Goal: Find specific page/section: Find specific page/section

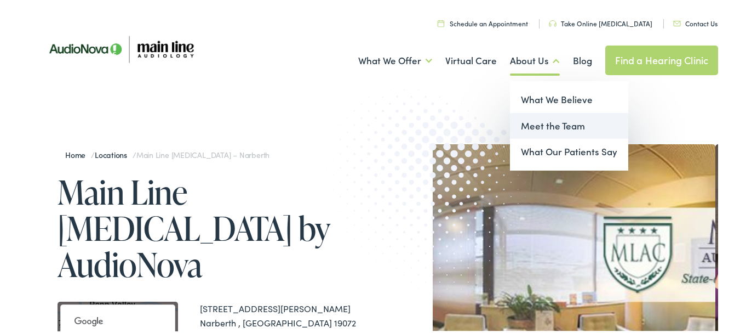
click at [535, 123] on link "Meet the Team" at bounding box center [569, 124] width 118 height 26
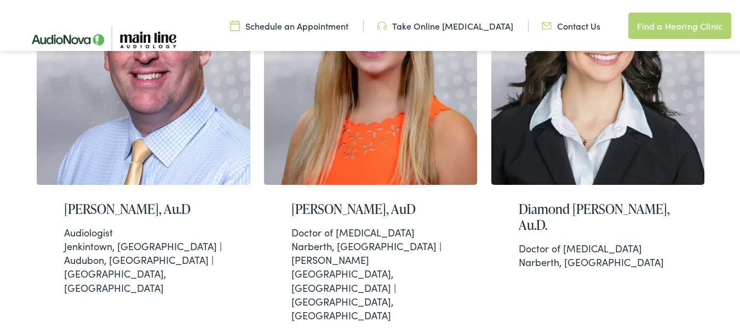
scroll to position [340, 0]
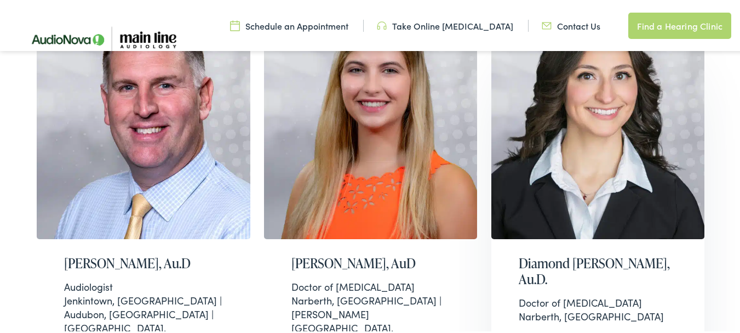
click at [511, 255] on div "Diamond Prus, Au.D. Doctor of Audiology Narberth, PA" at bounding box center [598, 287] width 214 height 100
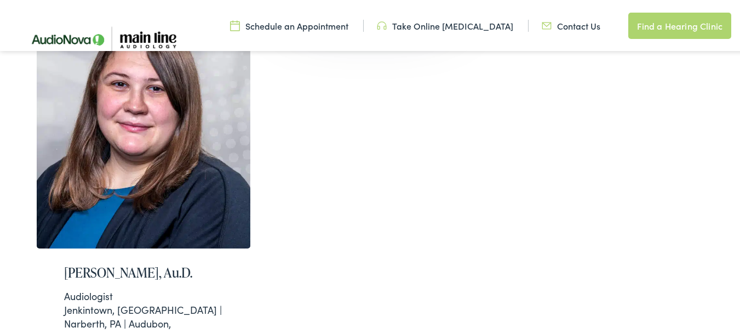
scroll to position [1065, 0]
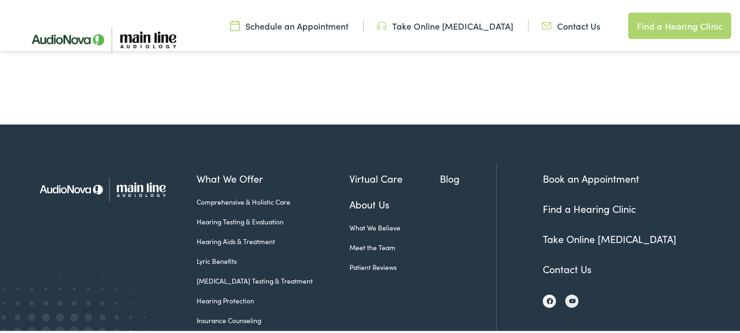
click at [547, 296] on img at bounding box center [550, 299] width 7 height 7
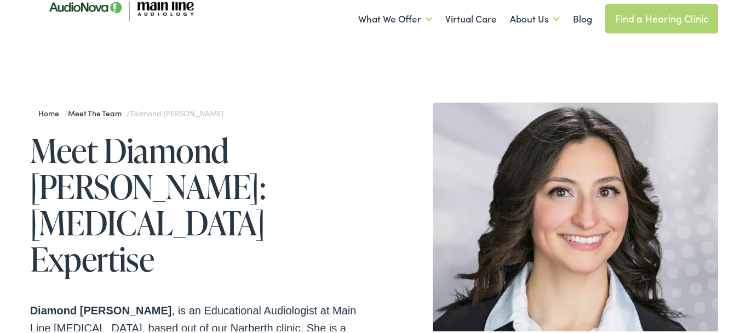
scroll to position [43, 0]
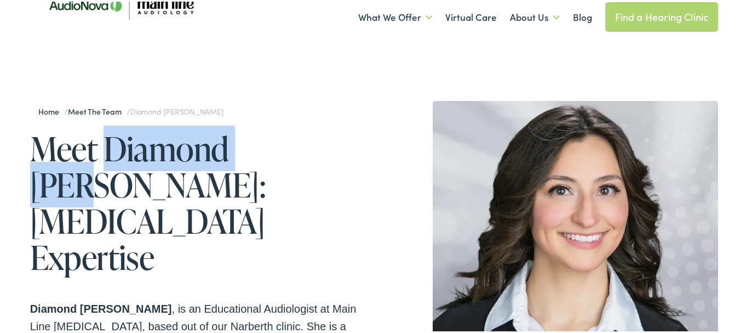
drag, startPoint x: 105, startPoint y: 144, endPoint x: 291, endPoint y: 145, distance: 186.3
click at [291, 145] on h1 "Meet Diamond [PERSON_NAME]: [MEDICAL_DATA] Expertise" at bounding box center [202, 201] width 344 height 145
copy h1 "Diamond [PERSON_NAME]"
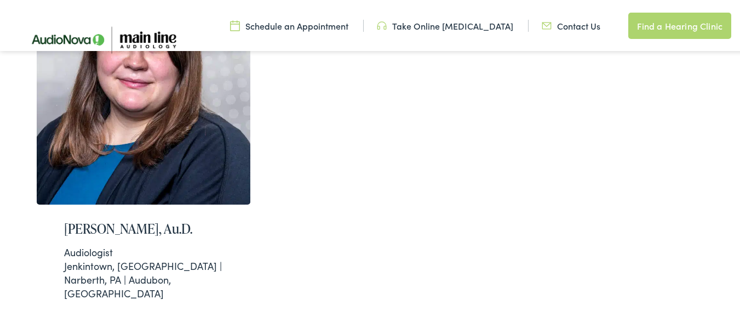
scroll to position [1065, 0]
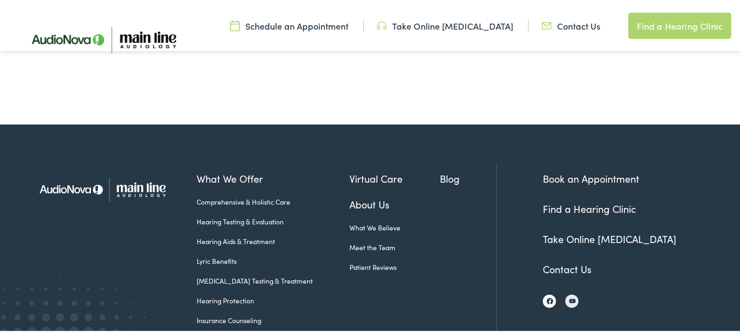
click at [543, 293] on link at bounding box center [549, 299] width 13 height 13
